Goal: Information Seeking & Learning: Compare options

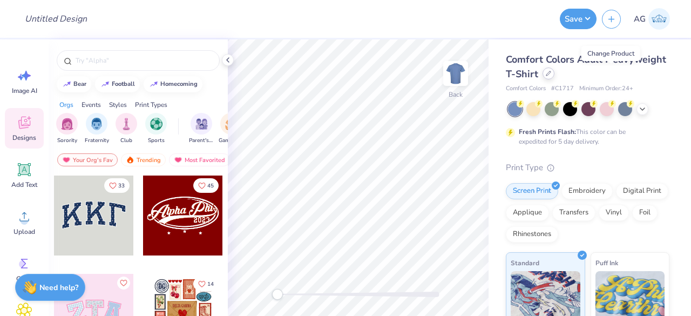
click at [551, 74] on icon at bounding box center [548, 73] width 5 height 5
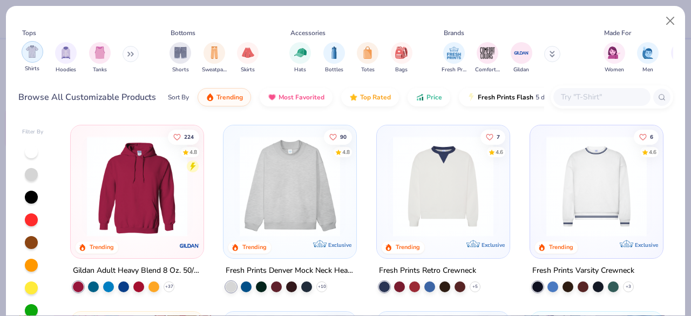
click at [33, 57] on img "filter for Shirts" at bounding box center [32, 51] width 12 height 12
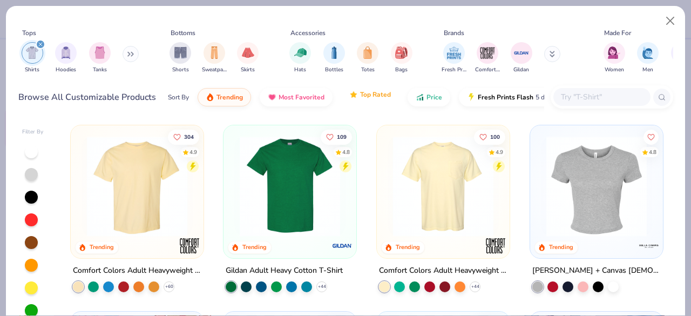
click at [381, 93] on span "Top Rated" at bounding box center [375, 94] width 31 height 9
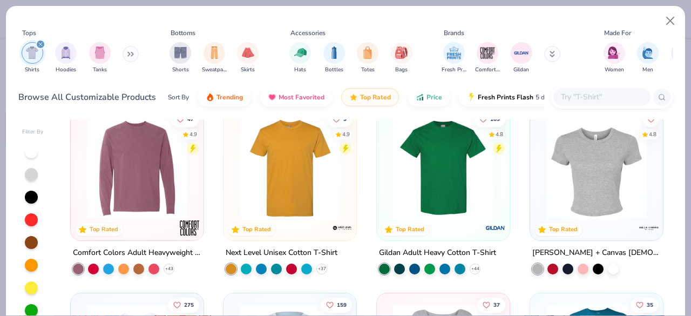
scroll to position [391, 0]
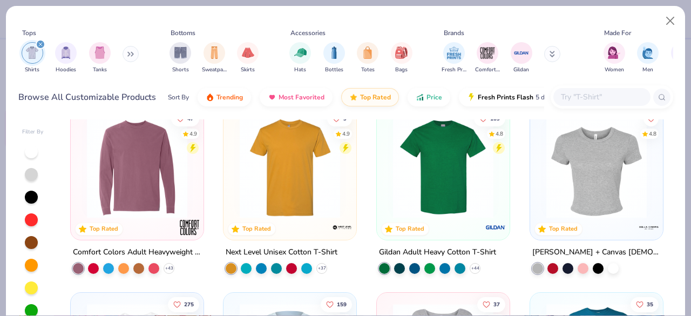
click at [308, 197] on img at bounding box center [289, 167] width 111 height 100
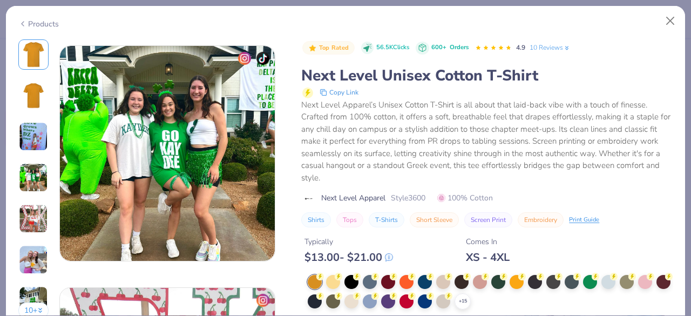
scroll to position [721, 0]
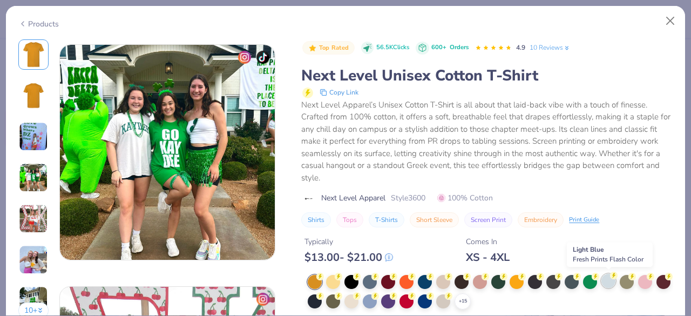
click at [608, 285] on div at bounding box center [608, 281] width 14 height 14
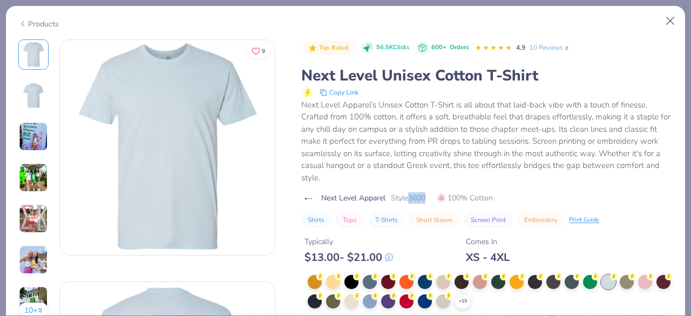
drag, startPoint x: 412, startPoint y: 196, endPoint x: 436, endPoint y: 197, distance: 23.8
click at [436, 197] on div "Next Level Apparel Style 3600 100% Cotton" at bounding box center [486, 197] width 371 height 11
copy span "3600"
click at [29, 22] on div "Products" at bounding box center [38, 23] width 40 height 11
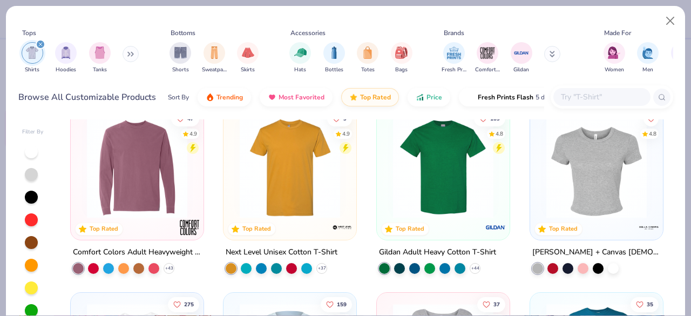
click at [612, 99] on input "text" at bounding box center [601, 97] width 83 height 12
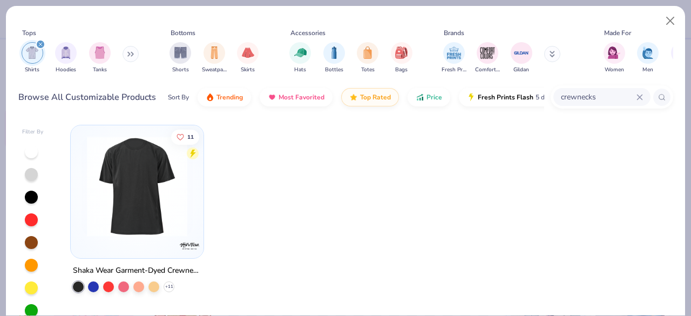
click at [42, 43] on div "filter for Shirts" at bounding box center [41, 44] width 10 height 10
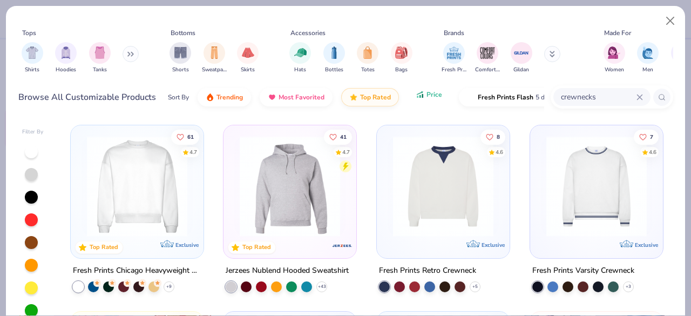
click at [424, 103] on button "Price" at bounding box center [428, 94] width 43 height 18
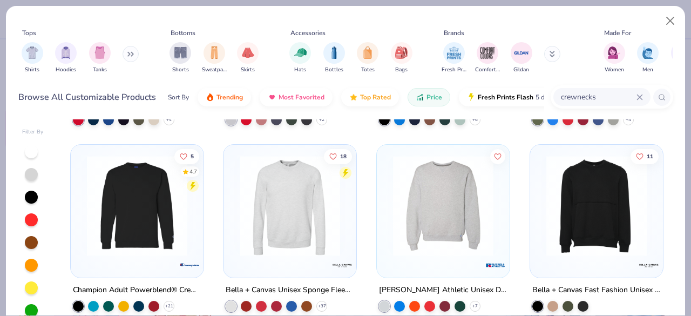
scroll to position [724, 0]
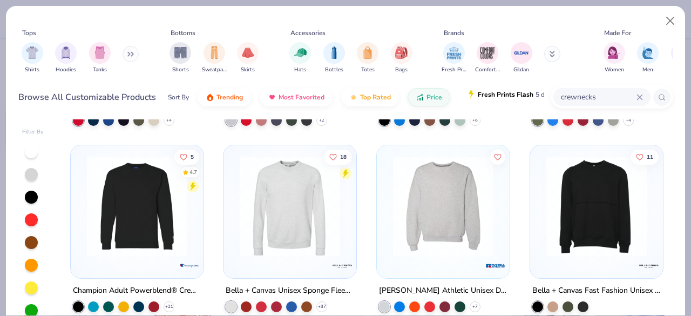
click at [500, 91] on span "Fresh Prints Flash" at bounding box center [506, 94] width 56 height 9
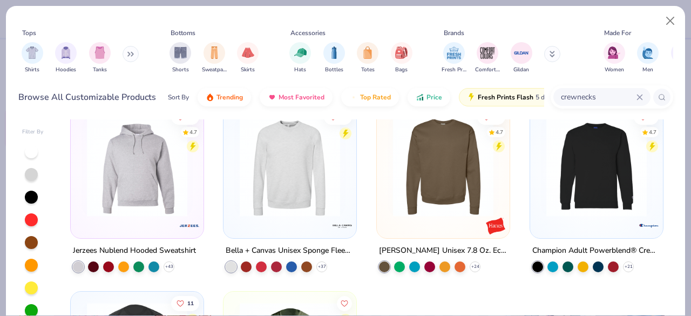
scroll to position [19, 0]
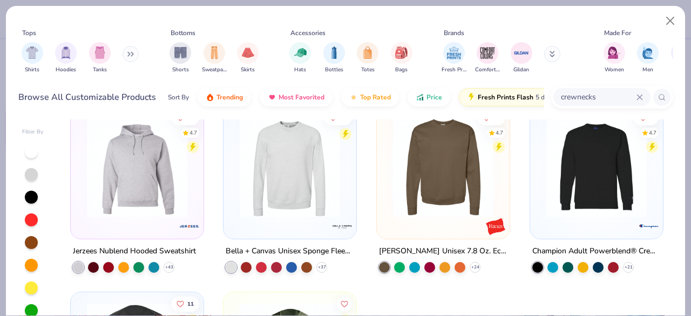
click at [603, 195] on img at bounding box center [596, 167] width 111 height 100
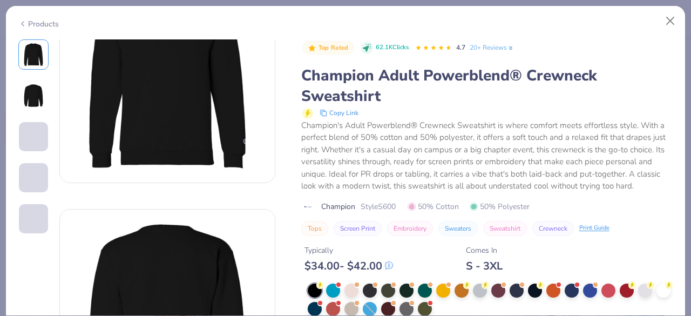
scroll to position [148, 0]
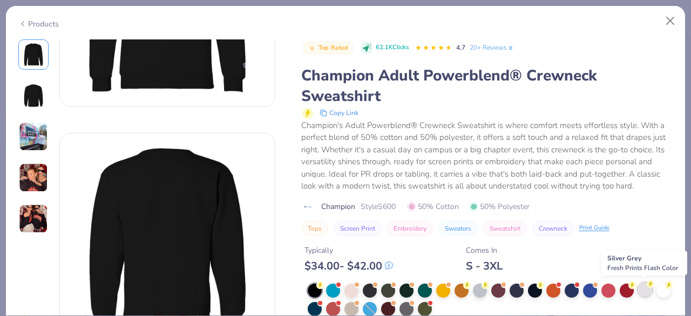
click at [648, 291] on div at bounding box center [645, 289] width 14 height 14
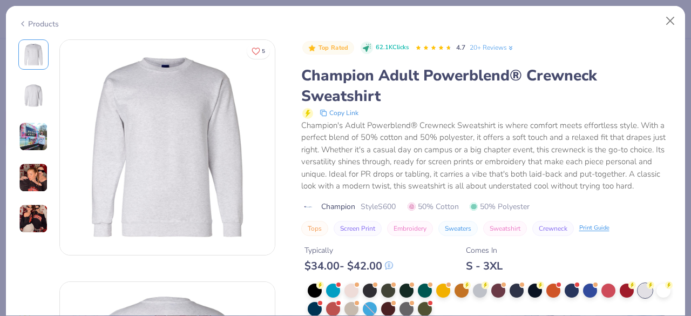
scroll to position [64, 0]
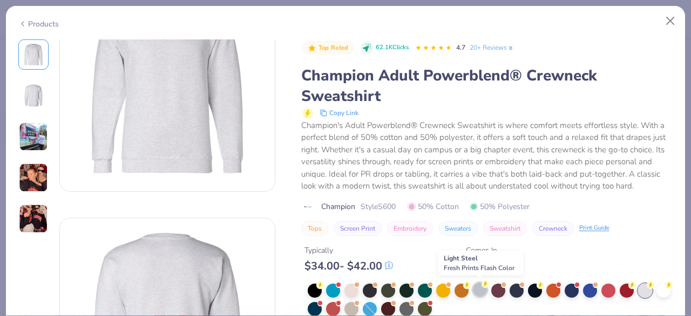
click at [478, 288] on div at bounding box center [480, 289] width 14 height 14
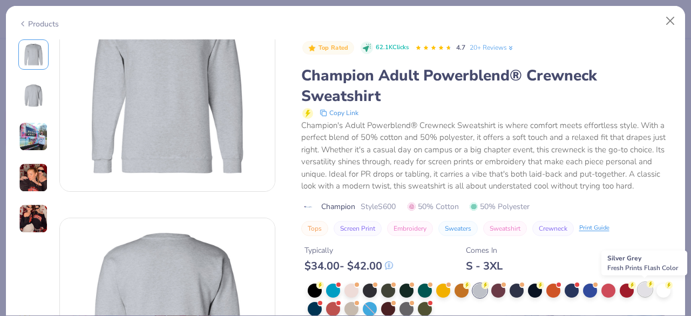
click at [642, 290] on div at bounding box center [645, 289] width 14 height 14
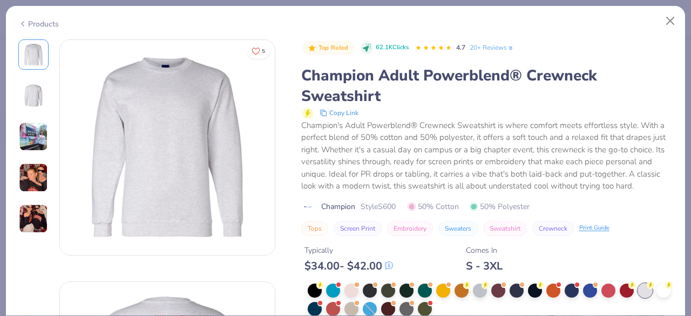
click at [25, 30] on div "Products" at bounding box center [345, 20] width 679 height 28
click at [24, 24] on icon at bounding box center [22, 23] width 9 height 13
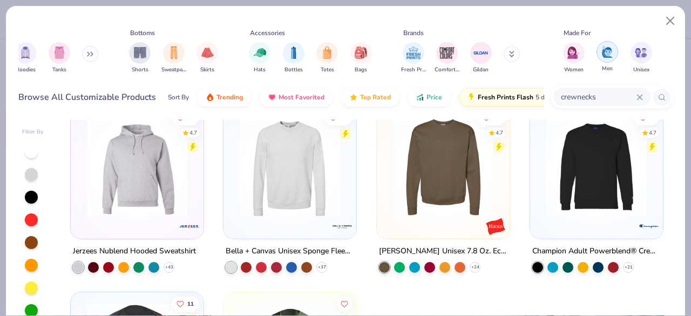
scroll to position [0, 47]
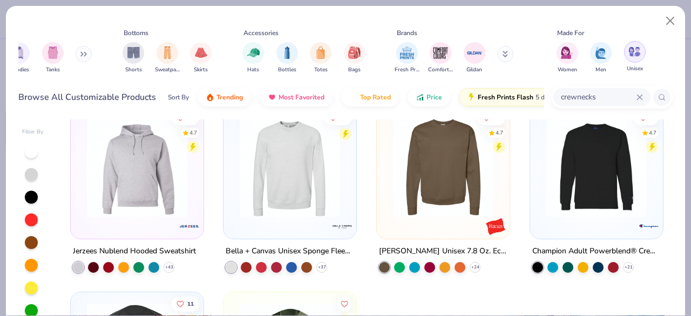
click at [639, 55] on img "filter for Unisex" at bounding box center [634, 51] width 12 height 12
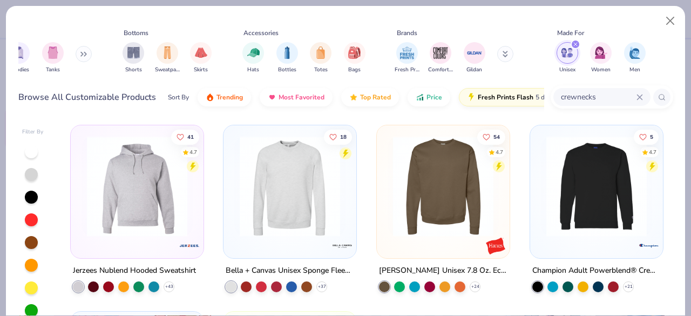
click at [601, 195] on img at bounding box center [596, 186] width 111 height 100
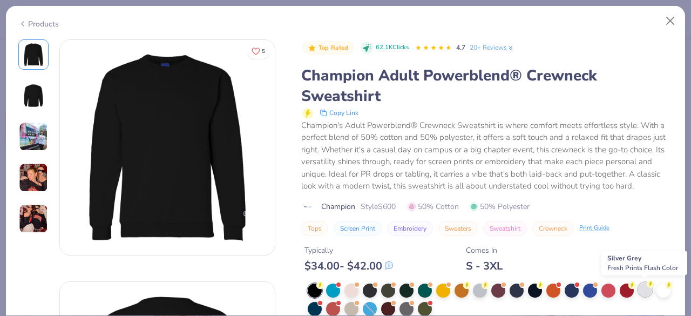
click at [648, 287] on icon at bounding box center [651, 284] width 8 height 8
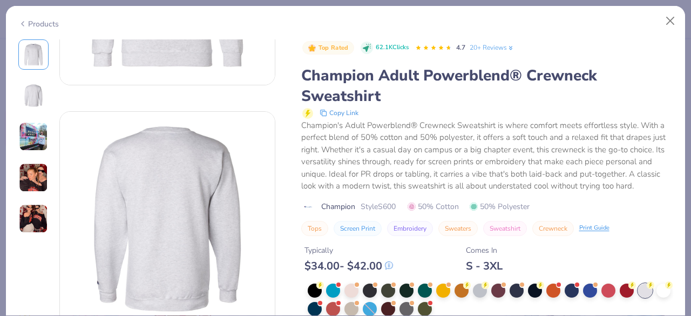
scroll to position [135, 0]
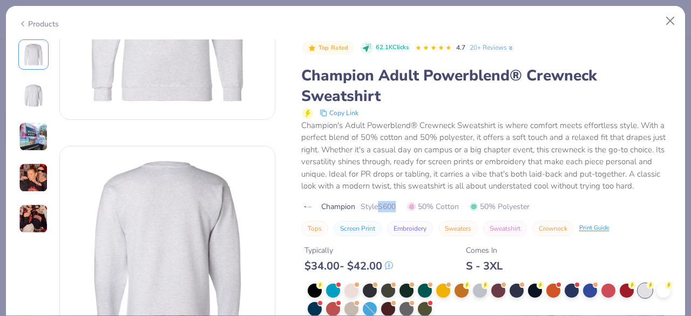
drag, startPoint x: 379, startPoint y: 206, endPoint x: 414, endPoint y: 204, distance: 34.6
click at [414, 204] on div "Champion Style S600 50% Cotton 50% Polyester" at bounding box center [487, 206] width 372 height 11
copy span "S600"
click at [27, 26] on div "Products" at bounding box center [345, 20] width 679 height 28
click at [23, 24] on icon at bounding box center [22, 23] width 9 height 13
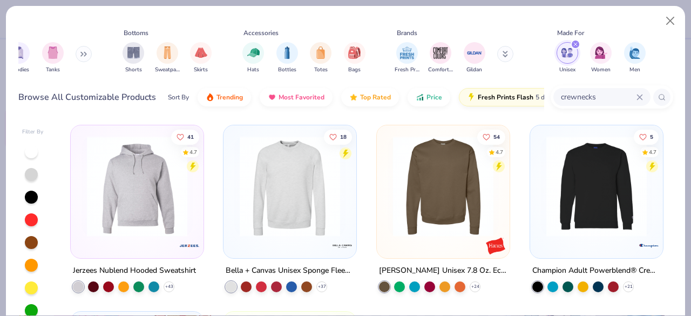
click at [580, 98] on input "crewnecks" at bounding box center [598, 97] width 77 height 12
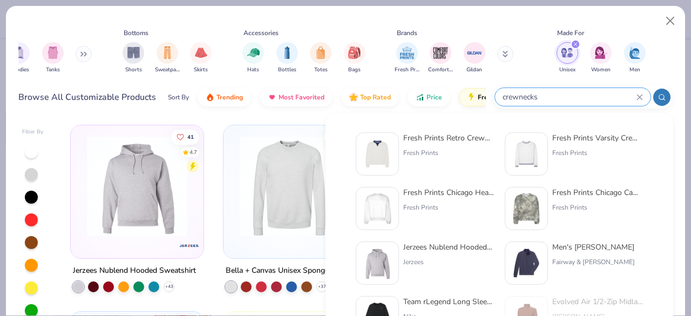
click at [580, 98] on input "crewnecks" at bounding box center [568, 97] width 135 height 12
click at [557, 93] on input "crewnecks" at bounding box center [568, 97] width 135 height 12
type input "c"
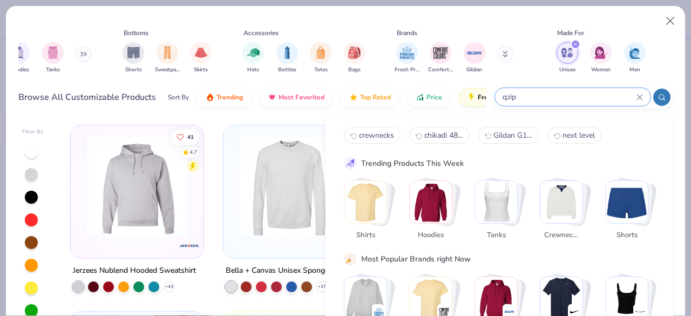
type input "qzip"
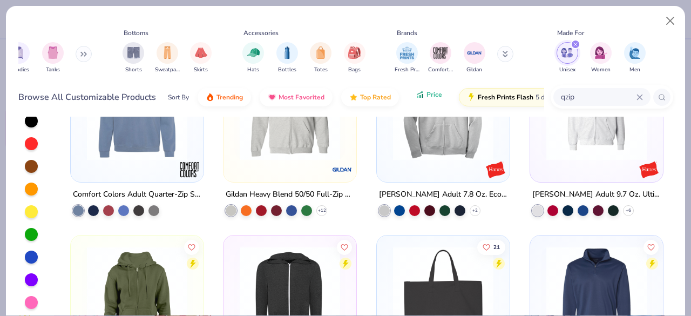
click at [424, 87] on button "Price" at bounding box center [428, 94] width 43 height 18
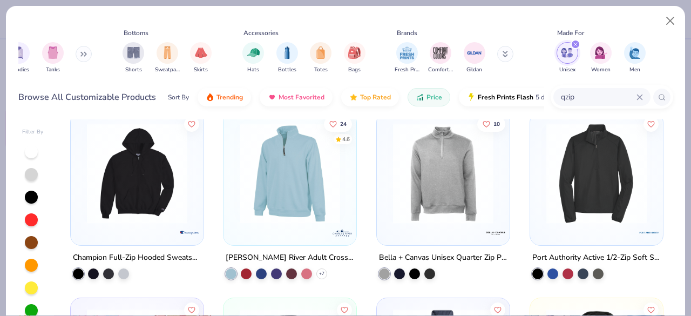
scroll to position [1130, 0]
click at [312, 191] on img at bounding box center [289, 172] width 111 height 100
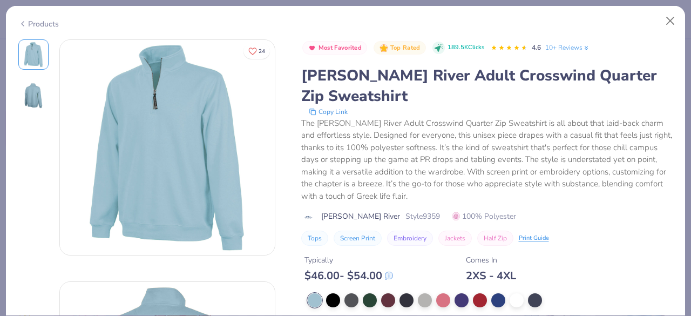
click at [24, 25] on icon at bounding box center [22, 23] width 9 height 13
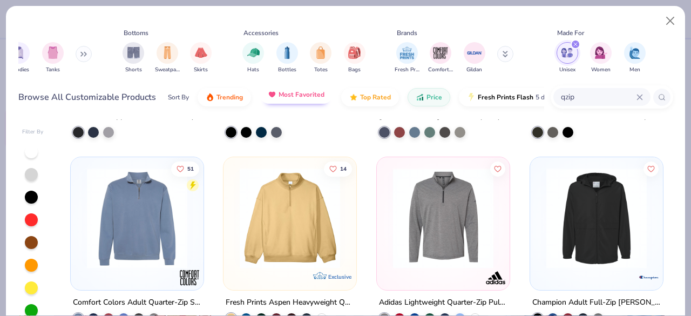
scroll to position [1457, 0]
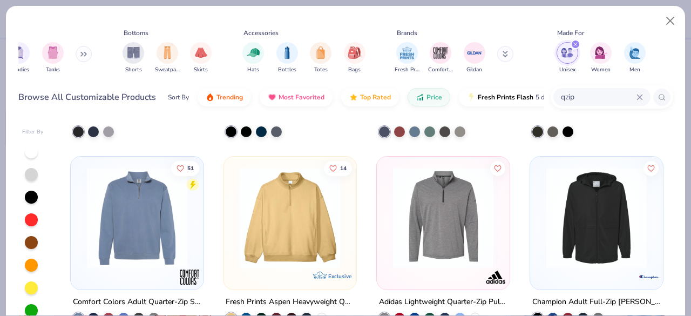
click at [139, 211] on img at bounding box center [136, 217] width 111 height 100
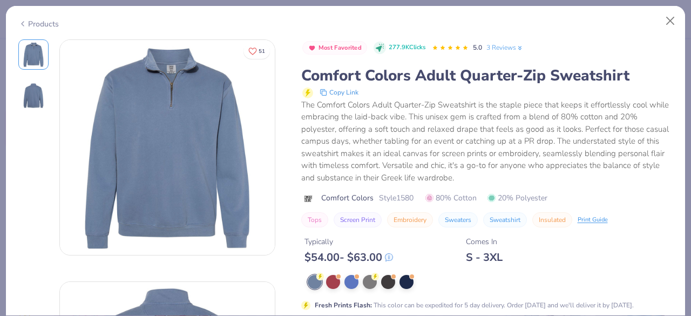
click at [23, 22] on icon at bounding box center [22, 23] width 9 height 13
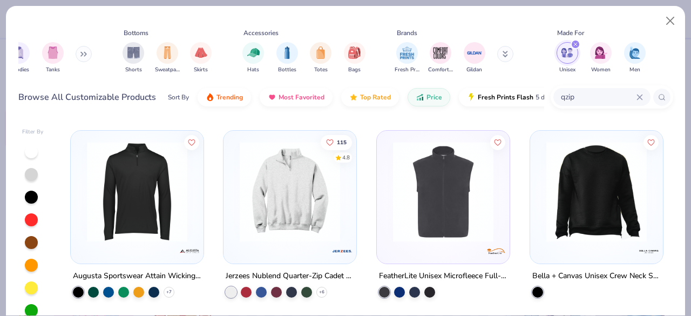
scroll to position [368, 0]
click at [337, 218] on img at bounding box center [289, 190] width 111 height 100
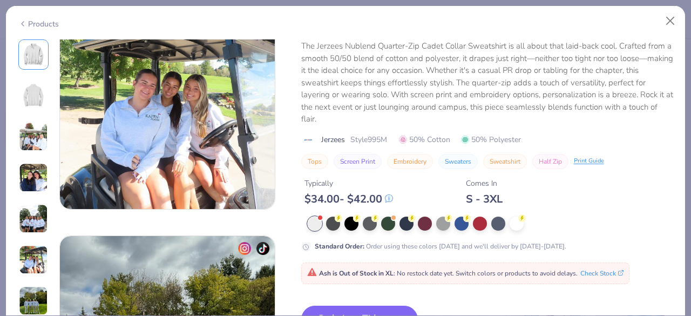
scroll to position [1254, 0]
click at [25, 20] on icon at bounding box center [22, 23] width 9 height 13
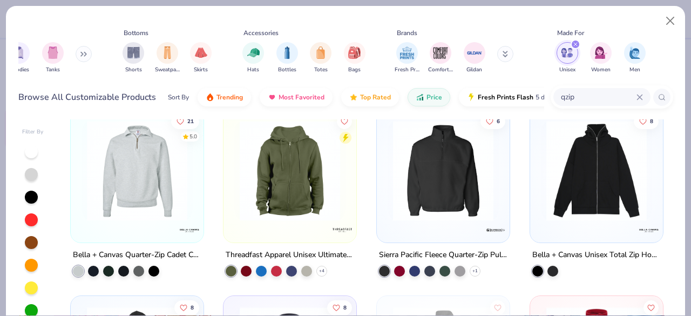
scroll to position [582, 0]
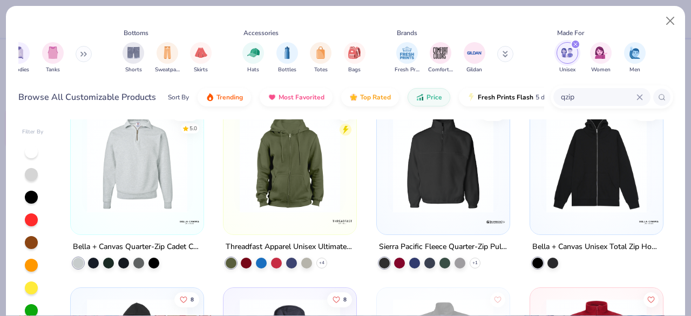
click at [163, 161] on img at bounding box center [136, 162] width 111 height 100
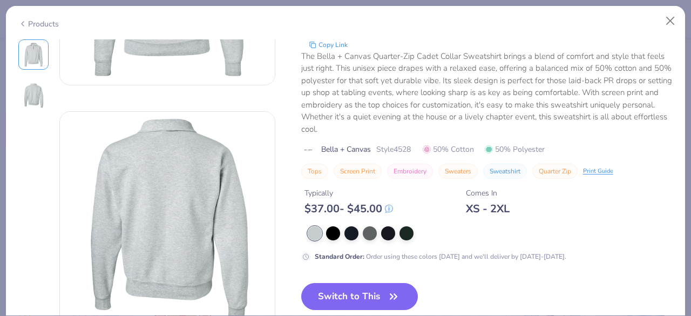
scroll to position [170, 0]
drag, startPoint x: 398, startPoint y: 145, endPoint x: 415, endPoint y: 146, distance: 16.7
click at [415, 146] on div "Bella + Canvas Style 4528 50% Cotton 50% Polyester" at bounding box center [487, 149] width 372 height 11
drag, startPoint x: 392, startPoint y: 147, endPoint x: 415, endPoint y: 147, distance: 23.2
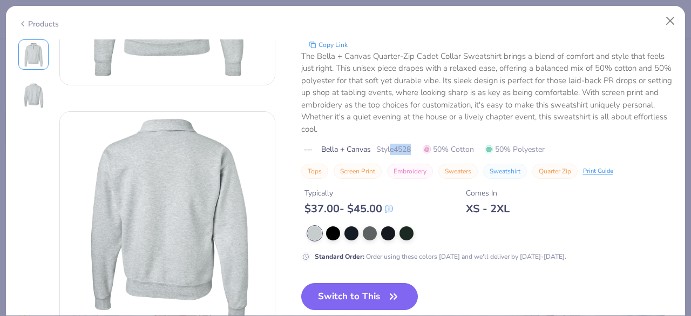
click at [415, 147] on div "Bella + Canvas Style 4528 50% Cotton 50% Polyester" at bounding box center [487, 149] width 372 height 11
click at [398, 145] on span "Style 4528" at bounding box center [393, 149] width 35 height 11
drag, startPoint x: 396, startPoint y: 146, endPoint x: 417, endPoint y: 147, distance: 20.5
click at [417, 147] on div "Bella + Canvas Style 4528 50% Cotton 50% Polyester" at bounding box center [487, 149] width 372 height 11
copy span "4528"
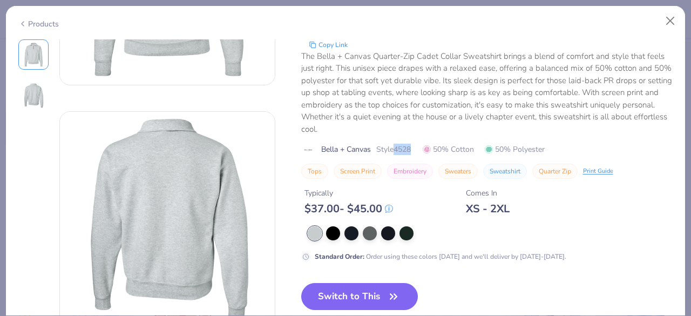
scroll to position [0, 0]
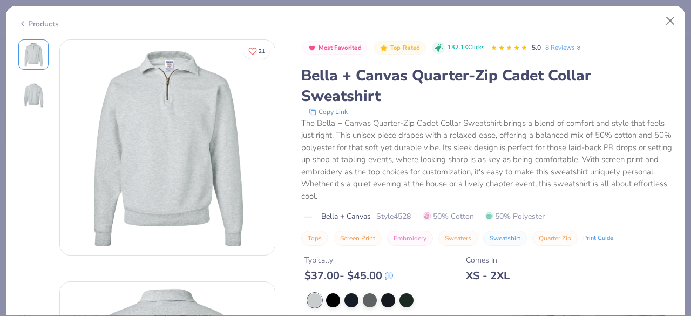
click at [28, 23] on div "Products" at bounding box center [38, 23] width 40 height 11
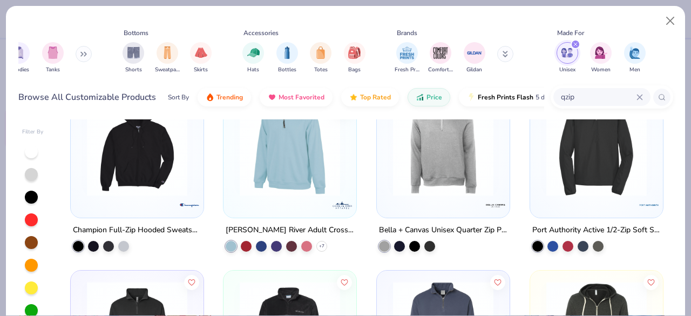
scroll to position [1093, 0]
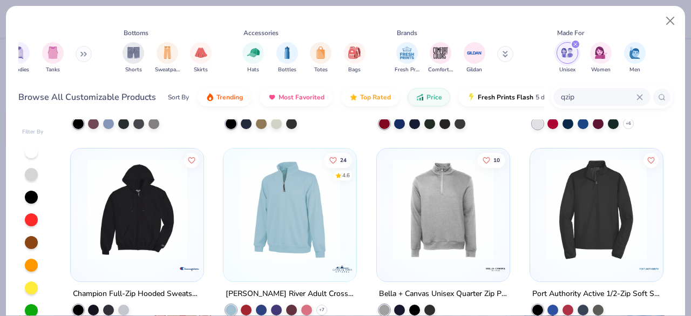
click at [434, 219] on img at bounding box center [443, 209] width 111 height 100
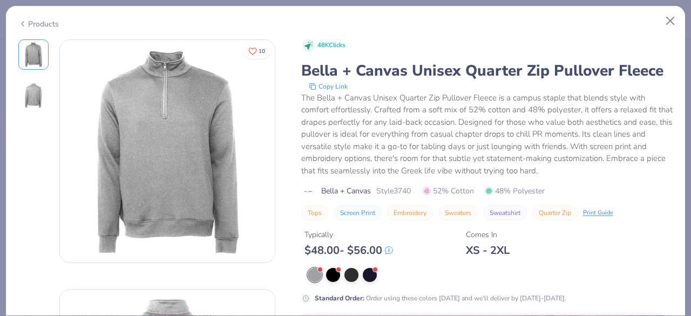
click at [26, 24] on icon at bounding box center [22, 23] width 9 height 13
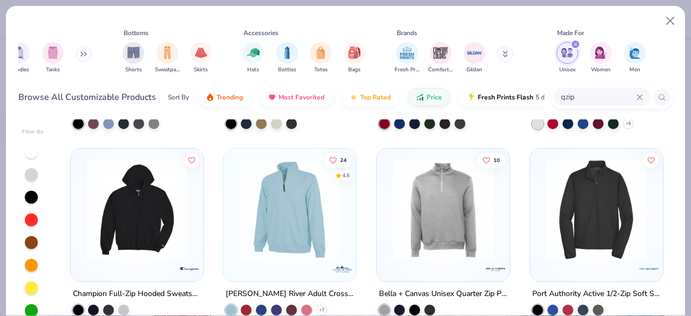
click at [172, 219] on img at bounding box center [136, 209] width 111 height 100
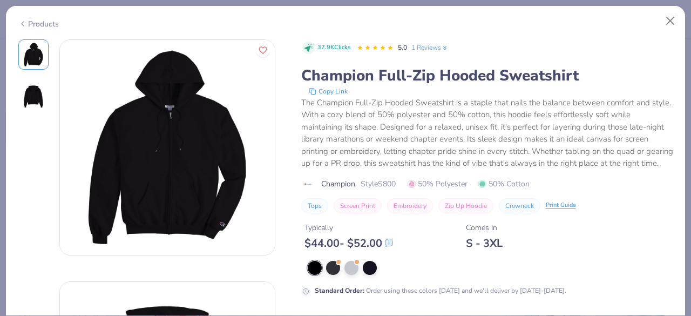
click at [20, 23] on icon at bounding box center [22, 23] width 9 height 13
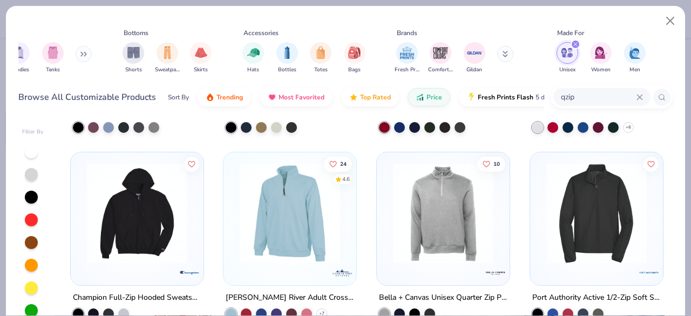
scroll to position [1089, 0]
click at [637, 210] on img at bounding box center [596, 213] width 111 height 100
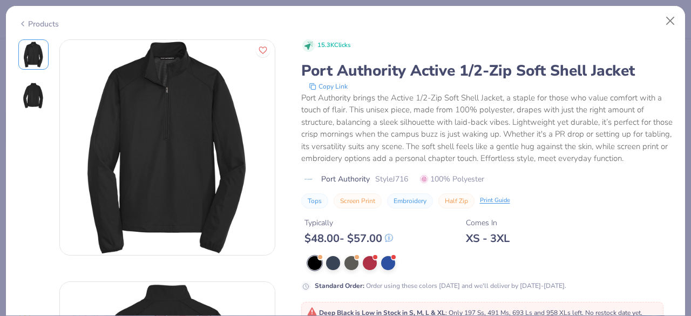
click at [23, 23] on icon at bounding box center [22, 23] width 9 height 13
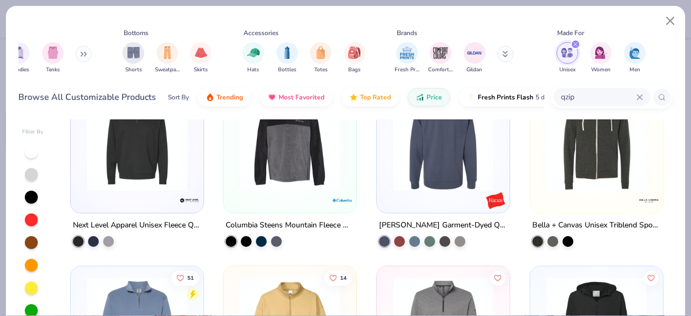
scroll to position [1315, 0]
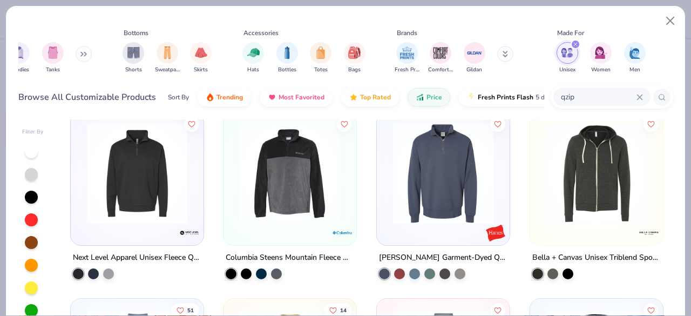
click at [101, 184] on img at bounding box center [136, 173] width 111 height 100
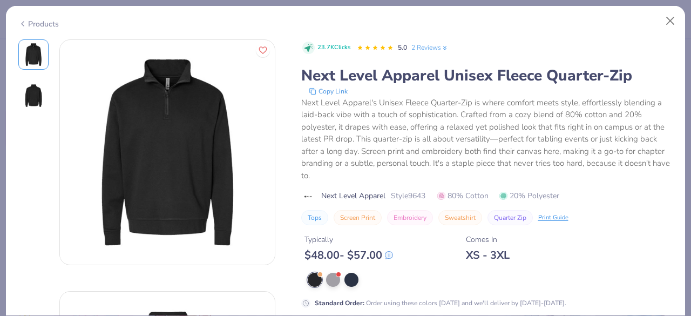
click at [23, 20] on icon at bounding box center [22, 23] width 9 height 13
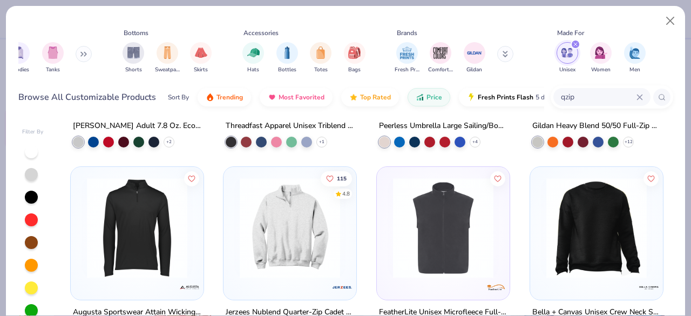
scroll to position [374, 0]
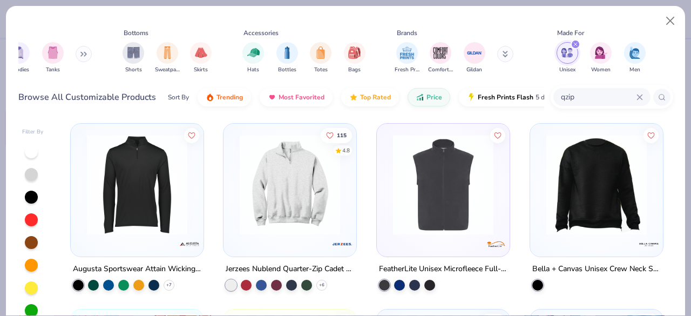
click at [237, 143] on img at bounding box center [289, 184] width 111 height 100
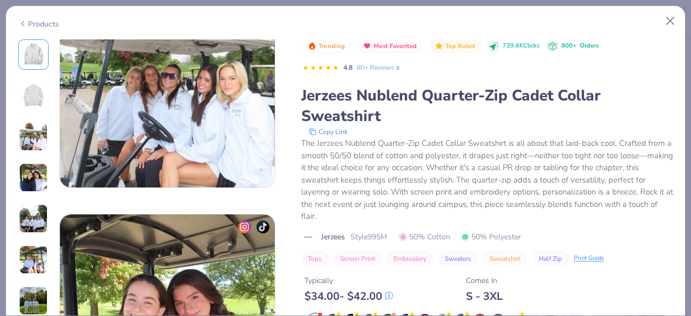
scroll to position [498, 0]
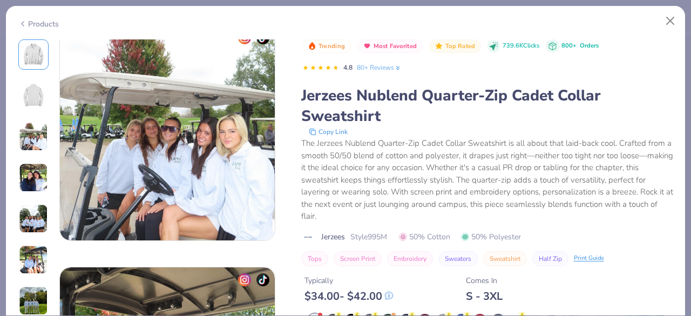
click at [24, 20] on icon at bounding box center [22, 23] width 9 height 13
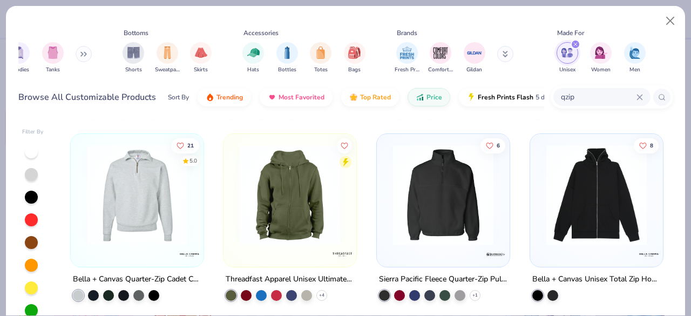
scroll to position [574, 0]
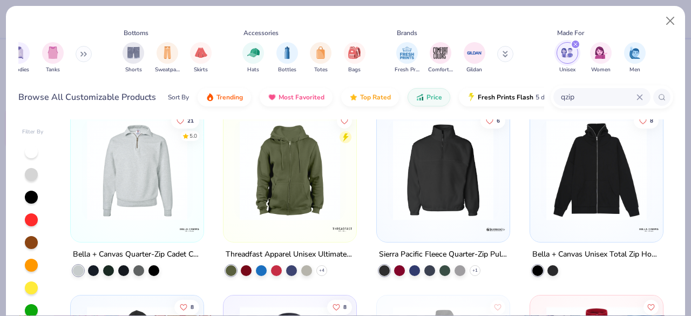
click at [178, 179] on img at bounding box center [136, 170] width 111 height 100
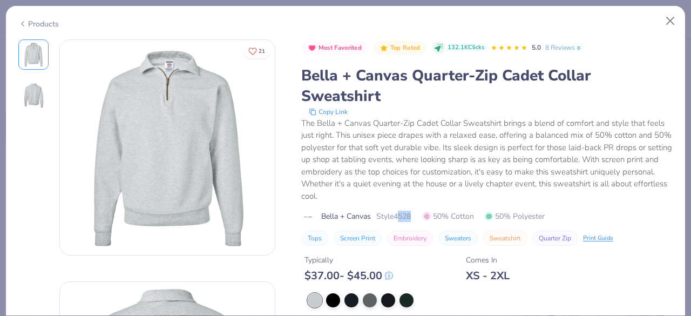
drag, startPoint x: 399, startPoint y: 218, endPoint x: 416, endPoint y: 217, distance: 16.7
click at [416, 217] on div "Bella + Canvas Style 4528 50% Cotton 50% Polyester" at bounding box center [487, 215] width 372 height 11
drag, startPoint x: 397, startPoint y: 219, endPoint x: 415, endPoint y: 214, distance: 18.3
click at [415, 214] on div "Bella + Canvas Style 4528 50% Cotton 50% Polyester" at bounding box center [487, 215] width 372 height 11
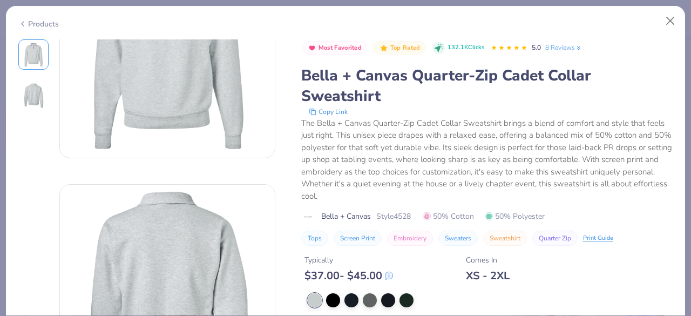
scroll to position [98, 0]
drag, startPoint x: 395, startPoint y: 218, endPoint x: 413, endPoint y: 216, distance: 18.9
click at [411, 216] on span "Style 4528" at bounding box center [393, 215] width 35 height 11
copy span "4528"
click at [400, 219] on span "Style 4528" at bounding box center [393, 215] width 35 height 11
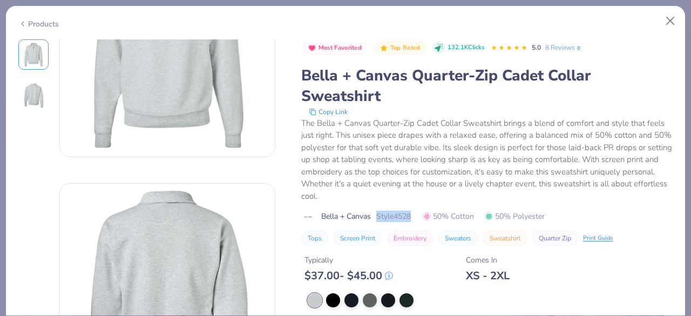
drag, startPoint x: 377, startPoint y: 215, endPoint x: 419, endPoint y: 220, distance: 42.3
click at [419, 220] on div "Bella + Canvas Style 4528 50% Cotton 50% Polyester" at bounding box center [487, 215] width 372 height 11
copy span "Style 4528"
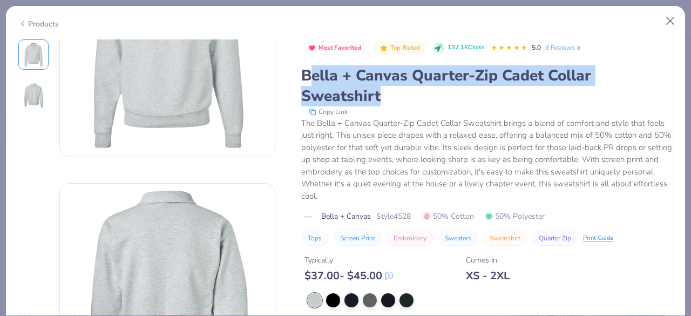
drag, startPoint x: 378, startPoint y: 101, endPoint x: 307, endPoint y: 67, distance: 78.9
click at [307, 67] on div "Bella + Canvas Quarter-Zip Cadet Collar Sweatshirt" at bounding box center [487, 85] width 372 height 41
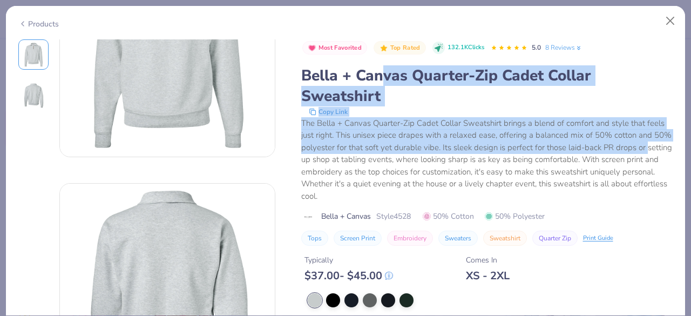
drag, startPoint x: 297, startPoint y: 65, endPoint x: 383, endPoint y: 84, distance: 88.3
click at [383, 84] on div "21 Most Favorited Top Rated 132.1K Clicks 5.0 8 Reviews Bella + Canvas Quarter-…" at bounding box center [345, 170] width 655 height 458
click at [383, 84] on div "Bella + Canvas Quarter-Zip Cadet Collar Sweatshirt" at bounding box center [487, 85] width 372 height 41
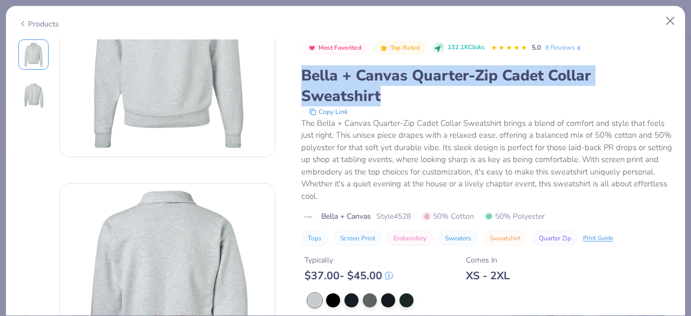
drag, startPoint x: 379, startPoint y: 101, endPoint x: 301, endPoint y: 74, distance: 83.3
click at [301, 74] on div "Bella + Canvas Quarter-Zip Cadet Collar Sweatshirt" at bounding box center [487, 85] width 372 height 41
copy div "Bella + Canvas Quarter-Zip Cadet Collar Sweatshirt"
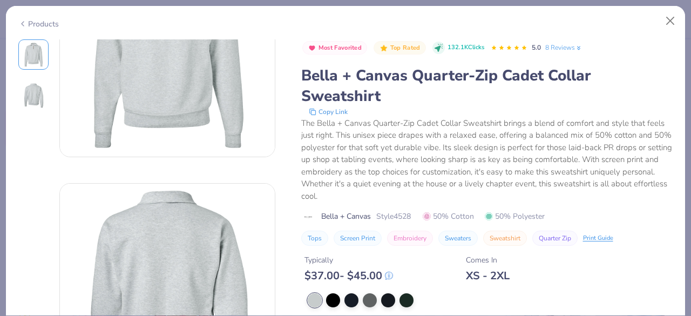
click at [423, 178] on div "The Bella + Canvas Quarter-Zip Cadet Collar Sweatshirt brings a blend of comfor…" at bounding box center [487, 159] width 372 height 85
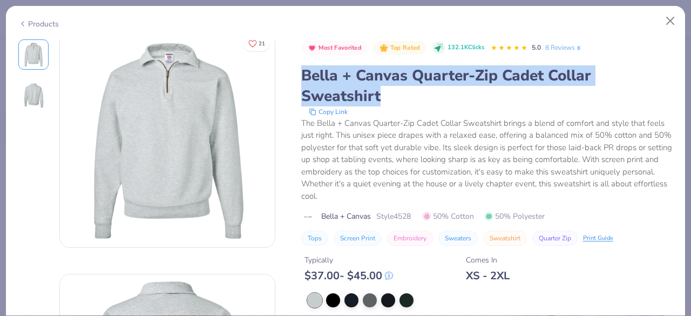
drag, startPoint x: 302, startPoint y: 76, endPoint x: 400, endPoint y: 98, distance: 100.7
click at [400, 98] on div "Bella + Canvas Quarter-Zip Cadet Collar Sweatshirt" at bounding box center [487, 85] width 372 height 41
copy div "Bella + Canvas Quarter-Zip Cadet Collar Sweatshirt"
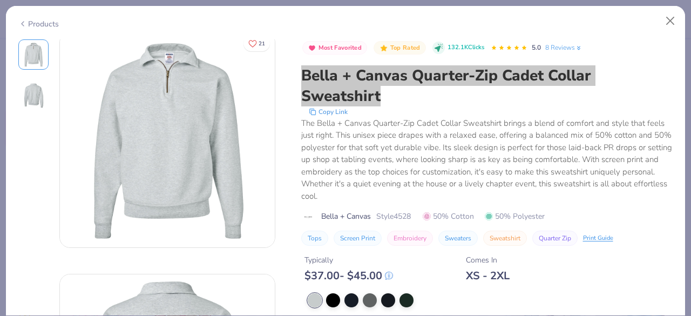
scroll to position [0, 0]
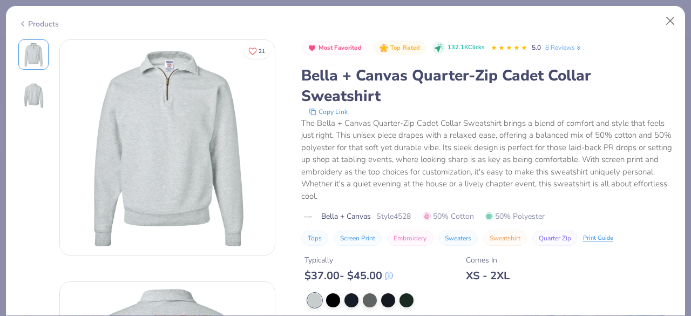
click at [407, 151] on div "The Bella + Canvas Quarter-Zip Cadet Collar Sweatshirt brings a blend of comfor…" at bounding box center [487, 159] width 372 height 85
click at [25, 19] on icon at bounding box center [22, 23] width 9 height 13
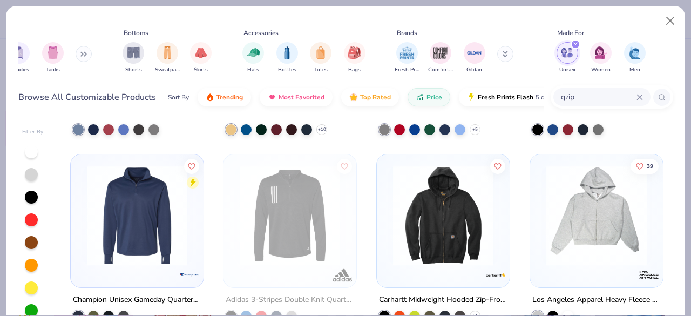
scroll to position [1676, 0]
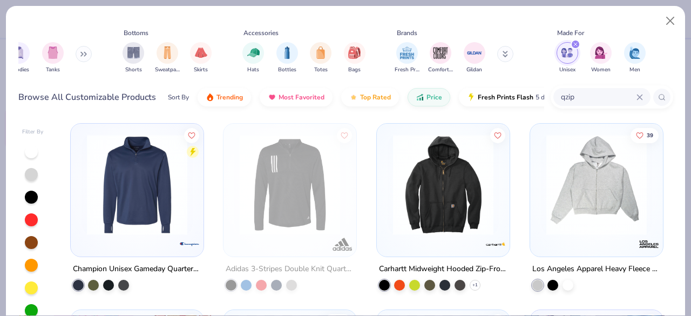
click at [121, 212] on img at bounding box center [136, 184] width 111 height 100
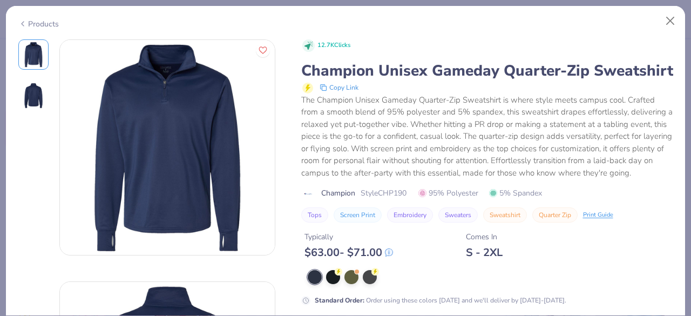
click at [23, 25] on icon at bounding box center [22, 23] width 9 height 13
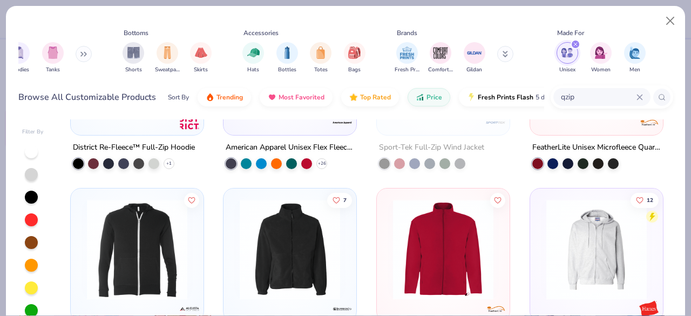
scroll to position [838, 0]
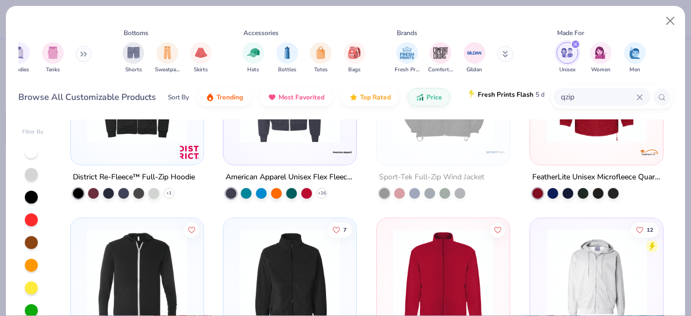
click at [482, 93] on span "Fresh Prints Flash" at bounding box center [506, 94] width 56 height 9
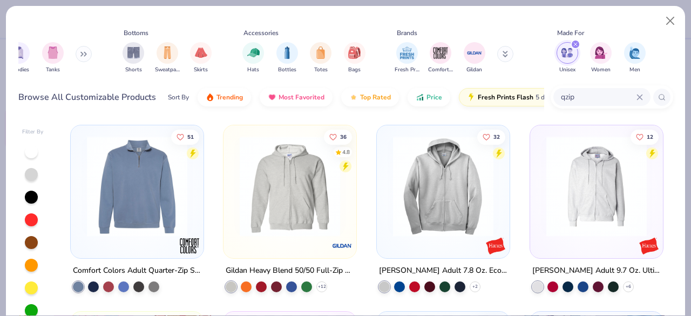
click at [176, 219] on img at bounding box center [136, 186] width 111 height 100
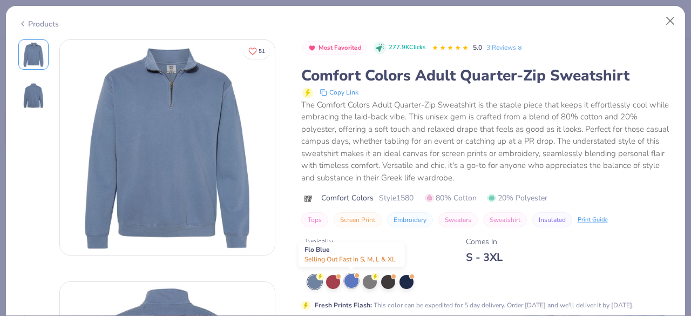
click at [349, 284] on div at bounding box center [351, 281] width 14 height 14
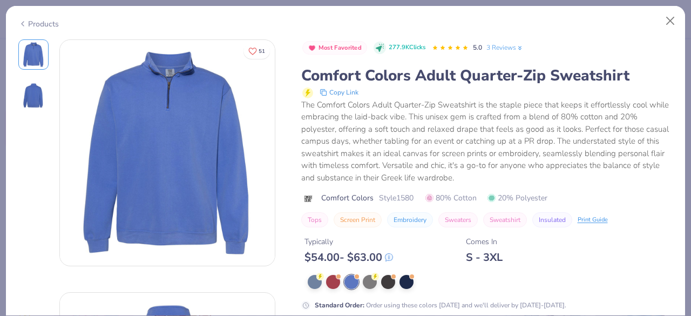
click at [21, 23] on icon at bounding box center [22, 23] width 9 height 13
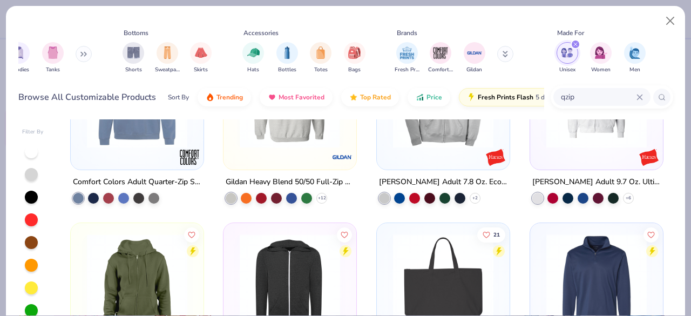
scroll to position [40, 0]
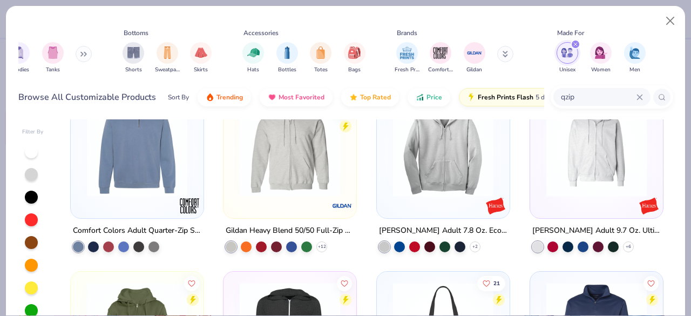
click at [638, 96] on icon at bounding box center [639, 96] width 5 height 5
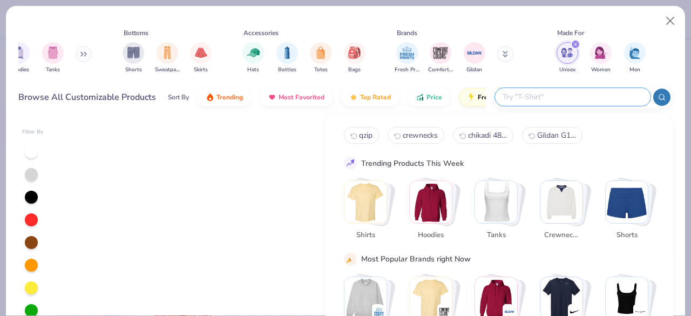
click at [559, 93] on input "text" at bounding box center [571, 97] width 141 height 12
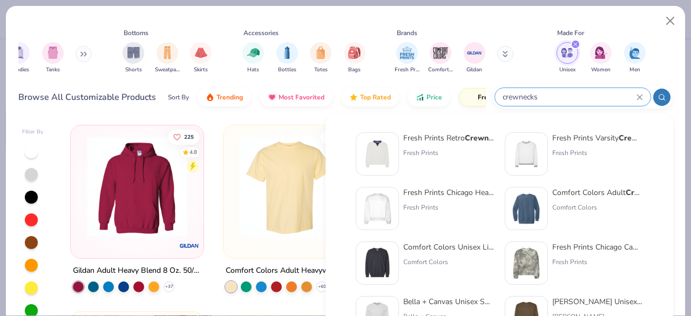
type input "crewnecks"
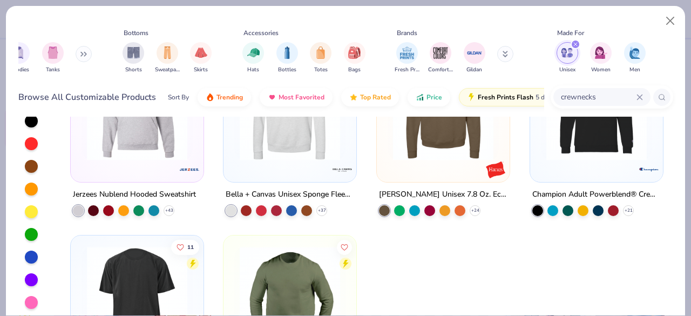
scroll to position [0, 0]
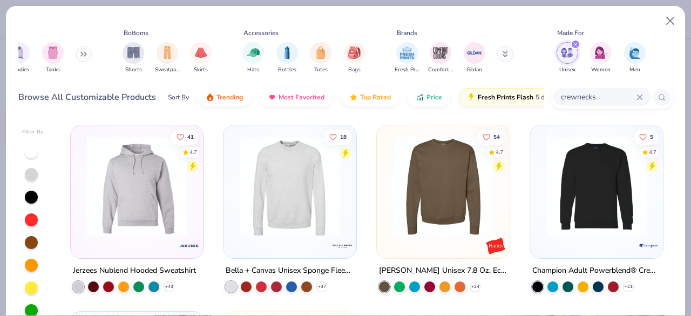
click at [299, 208] on img at bounding box center [289, 186] width 111 height 100
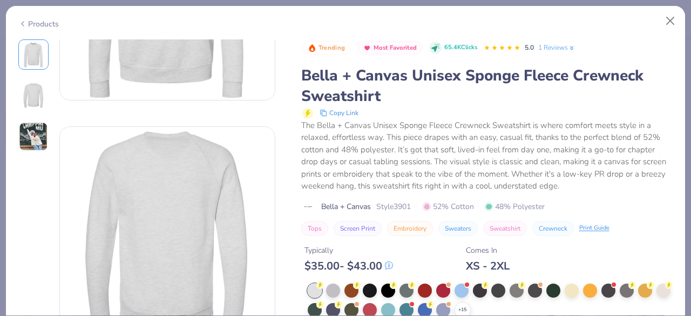
scroll to position [307, 0]
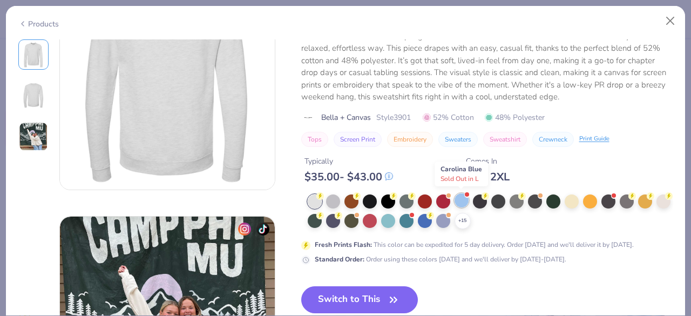
click at [460, 200] on div at bounding box center [461, 200] width 14 height 14
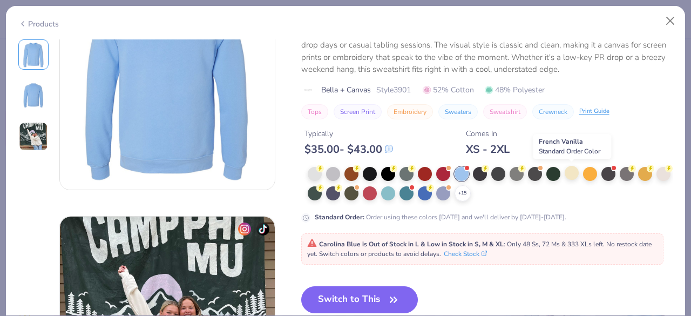
click at [575, 166] on div at bounding box center [572, 173] width 14 height 14
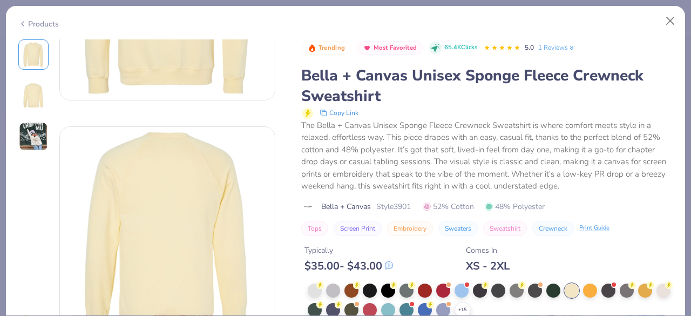
scroll to position [273, 0]
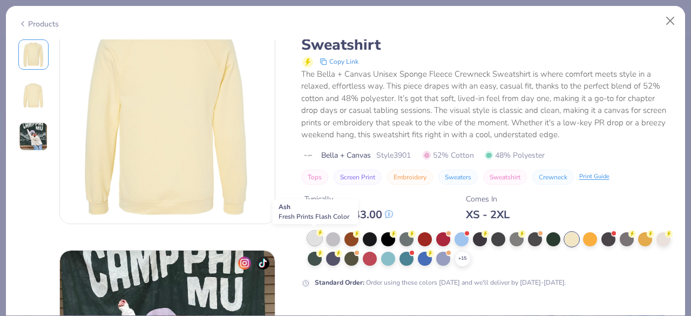
click at [315, 239] on div at bounding box center [315, 238] width 14 height 14
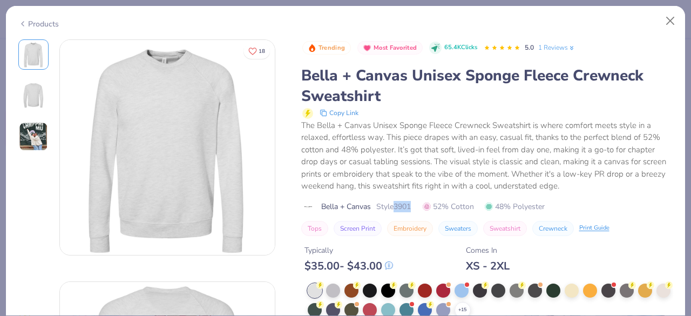
drag, startPoint x: 398, startPoint y: 209, endPoint x: 422, endPoint y: 209, distance: 24.3
click at [422, 209] on div "Bella + Canvas Style 3901 52% Cotton 48% Polyester" at bounding box center [487, 206] width 372 height 11
